Goal: Transaction & Acquisition: Purchase product/service

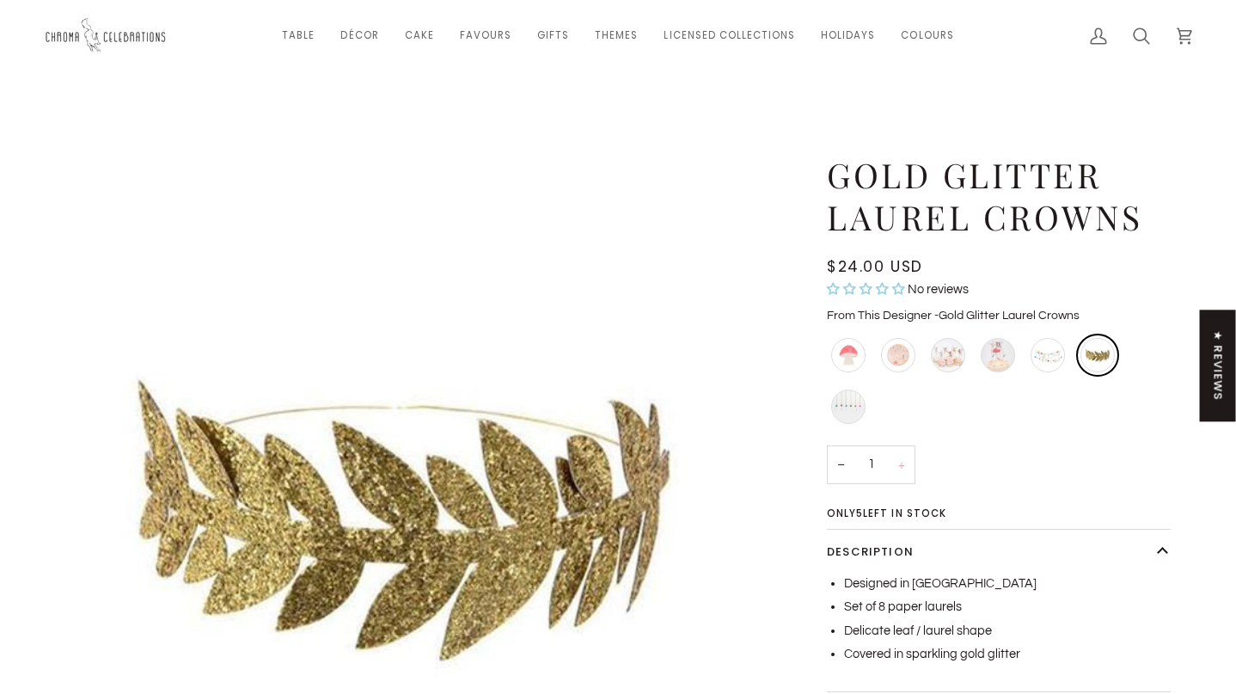
click at [901, 468] on button "+" at bounding box center [902, 464] width 28 height 39
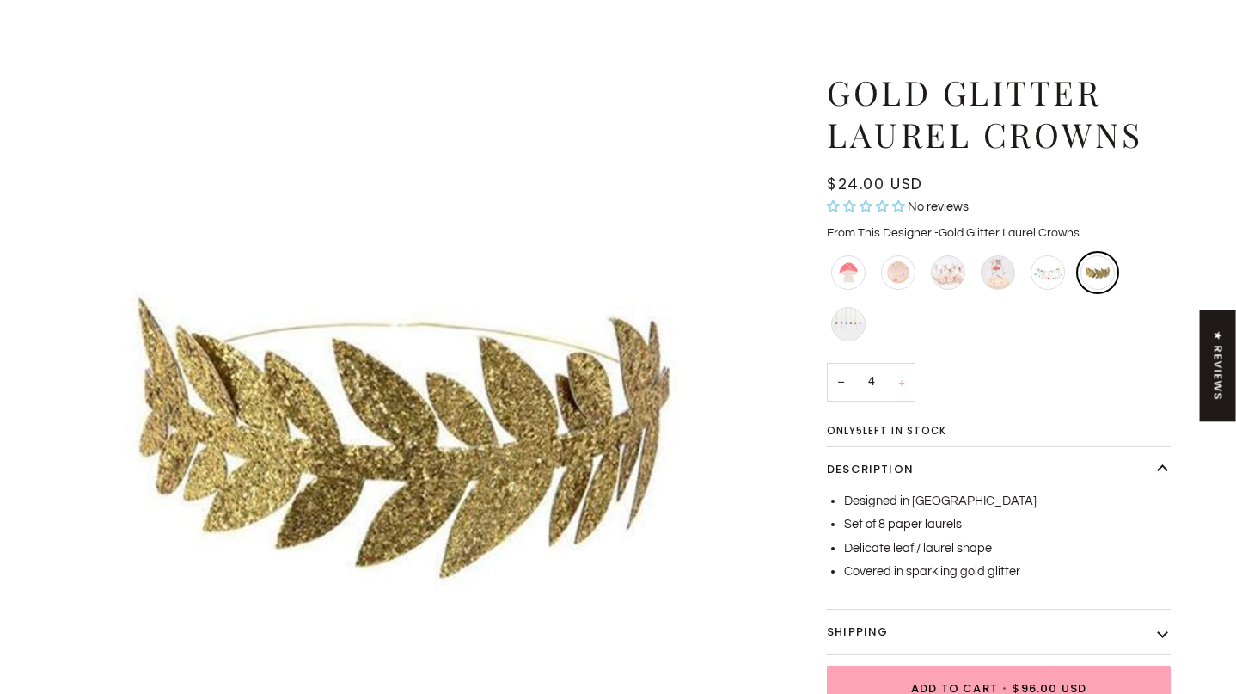
scroll to position [102, 0]
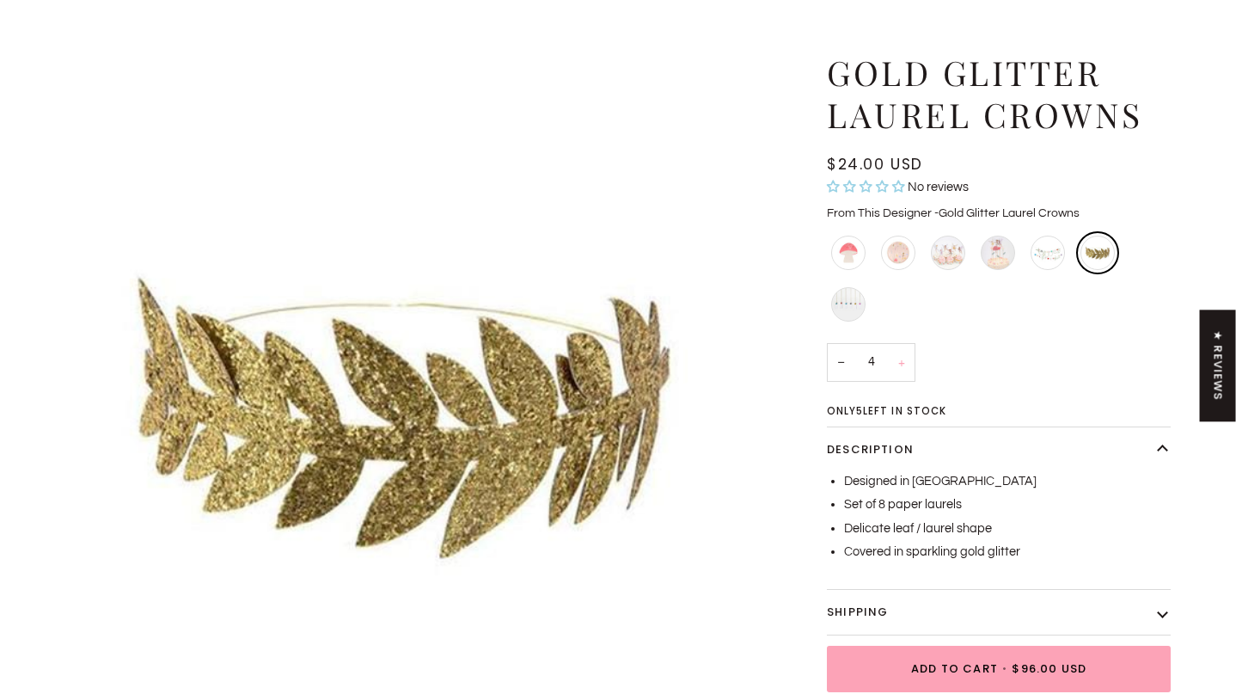
click at [902, 364] on button "+" at bounding box center [902, 362] width 28 height 39
type input "5"
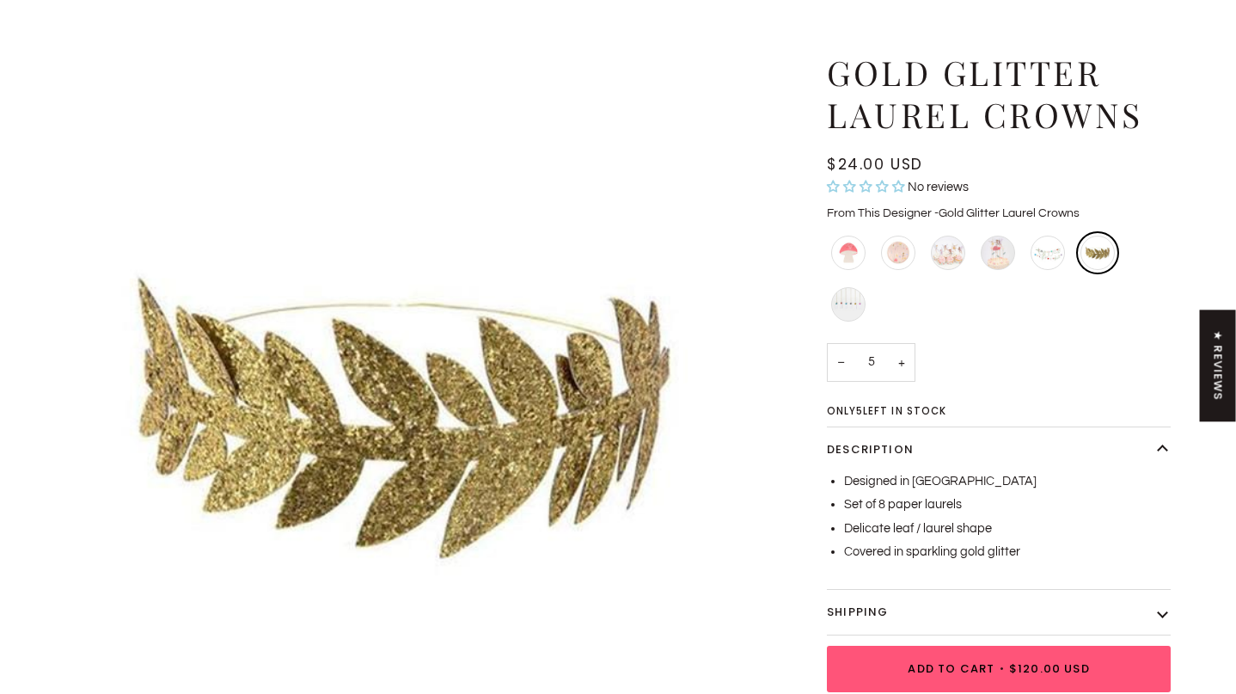
click at [908, 661] on span "Add to Cart • $120.00 USD" at bounding box center [998, 668] width 303 height 17
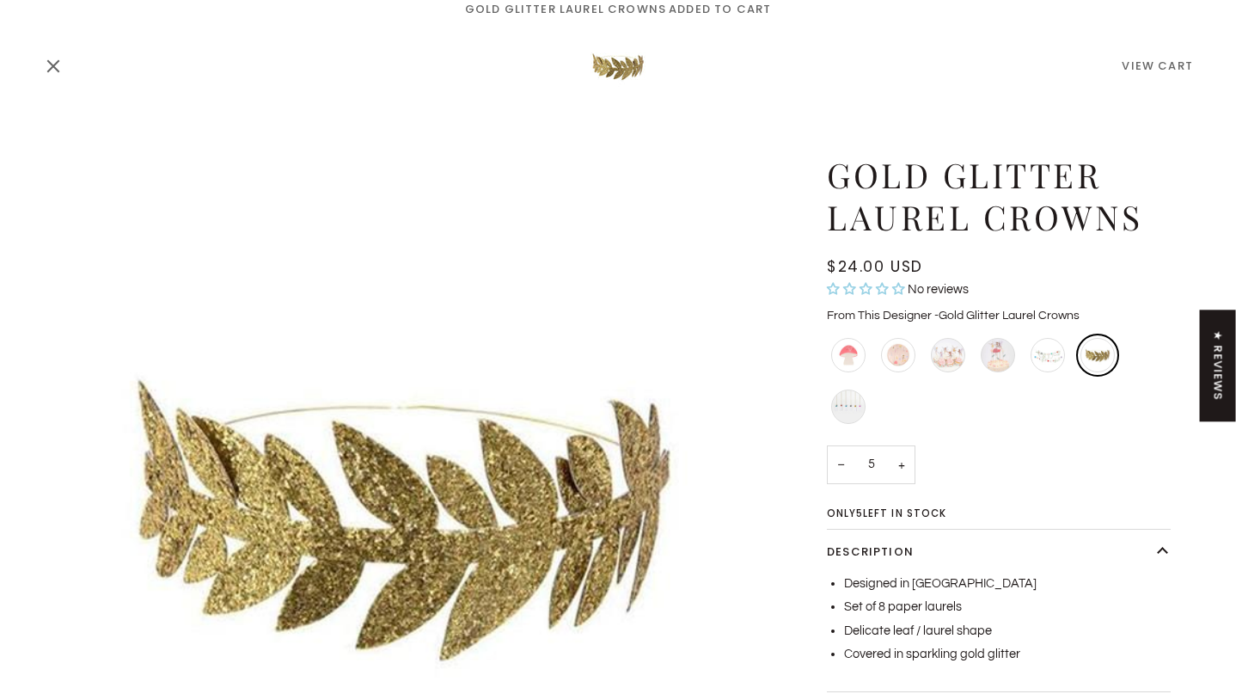
scroll to position [0, 0]
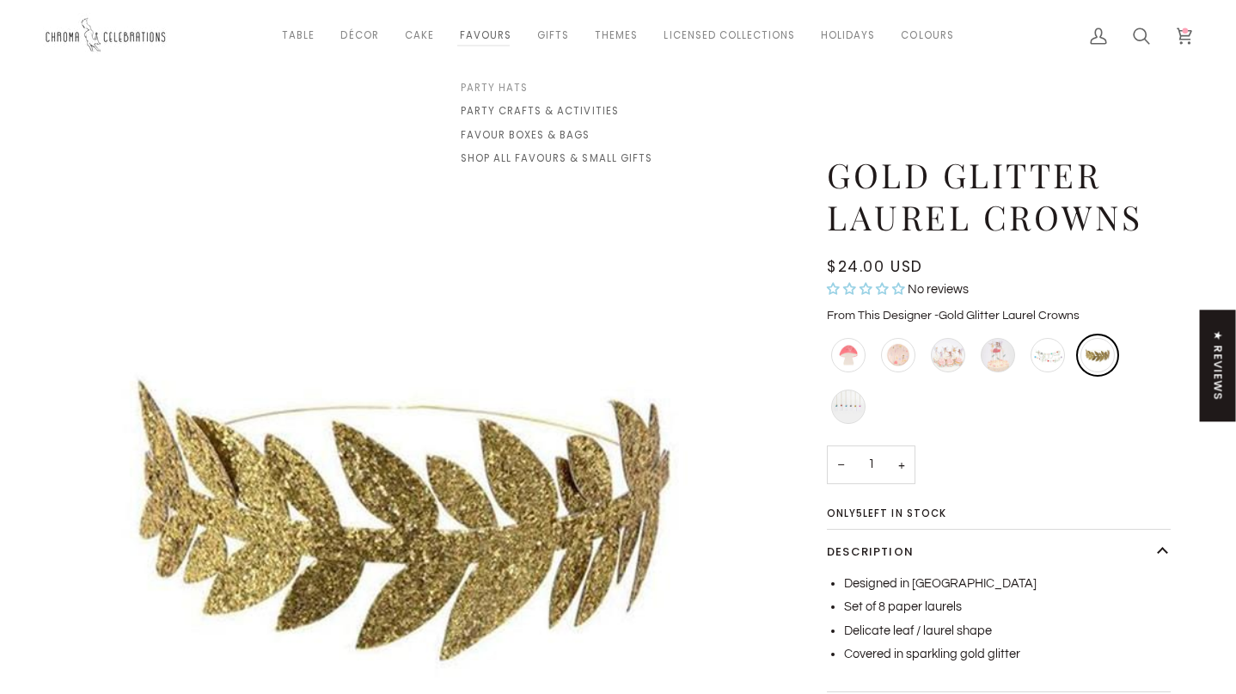
click at [488, 89] on span "Party Hats" at bounding box center [557, 88] width 192 height 15
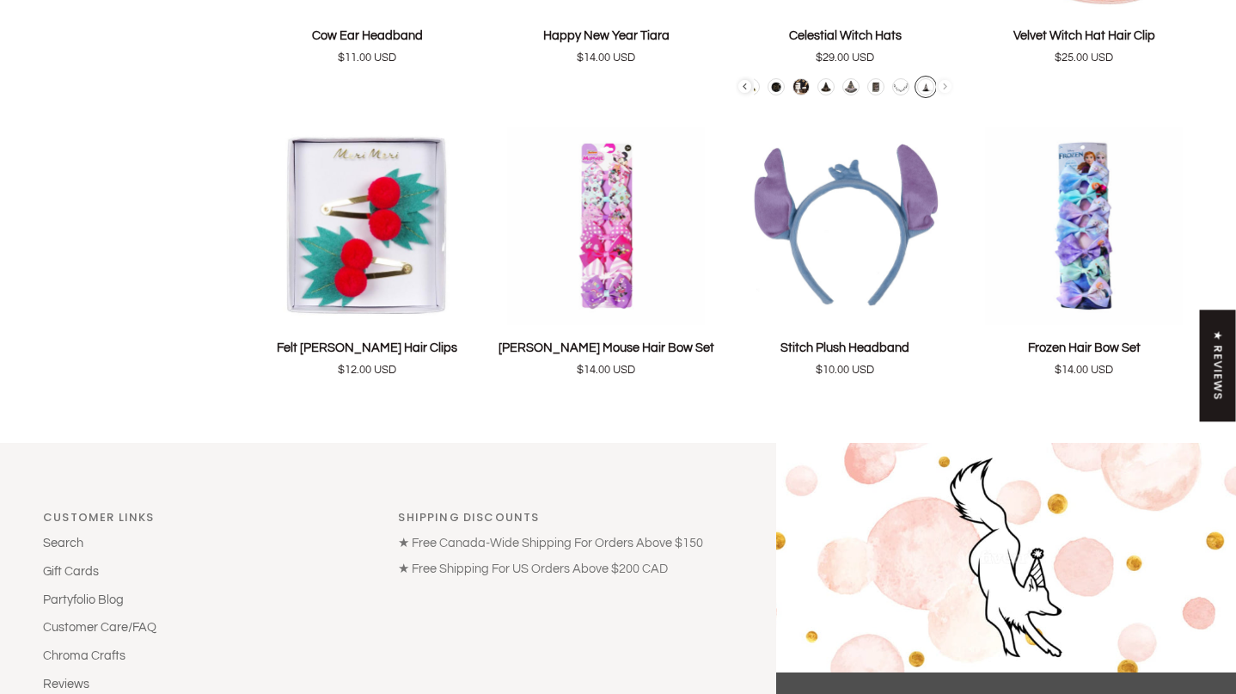
scroll to position [1740, 0]
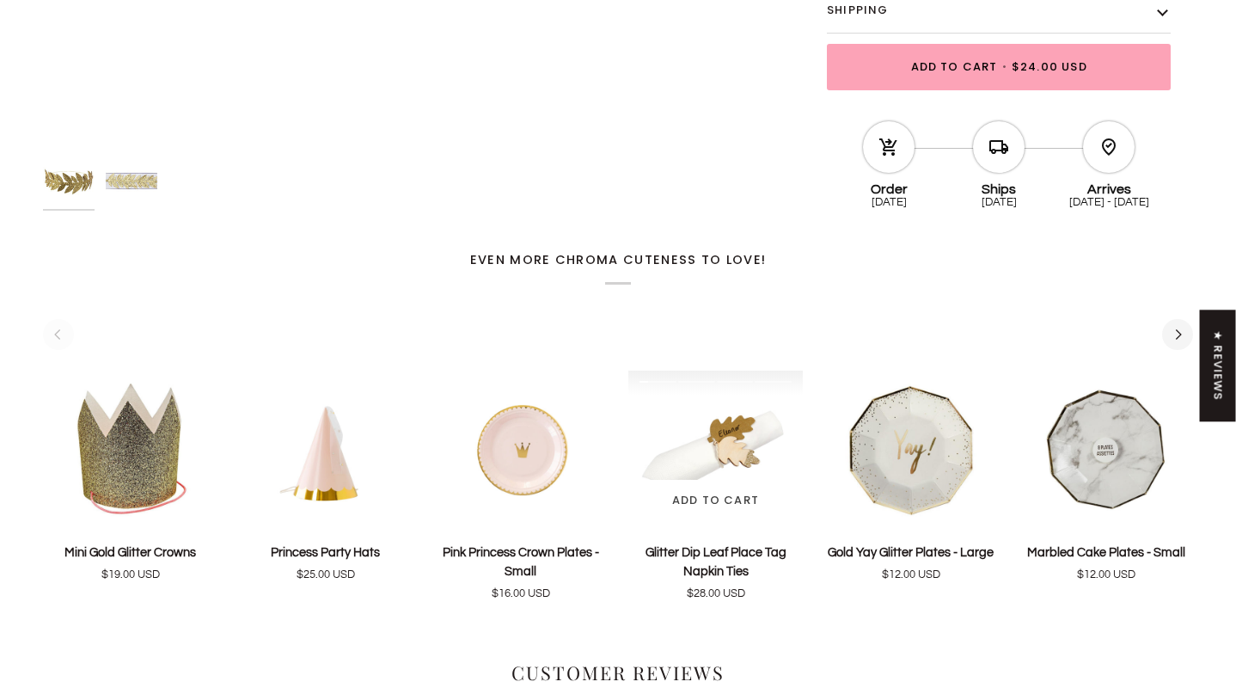
scroll to position [744, 0]
